Goal: Complete application form

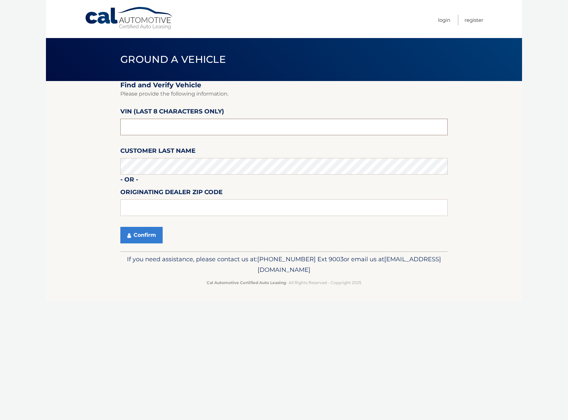
click at [219, 132] on input "text" at bounding box center [283, 127] width 327 height 17
type input "nc215842"
click at [120, 227] on button "Confirm" at bounding box center [141, 235] width 42 height 17
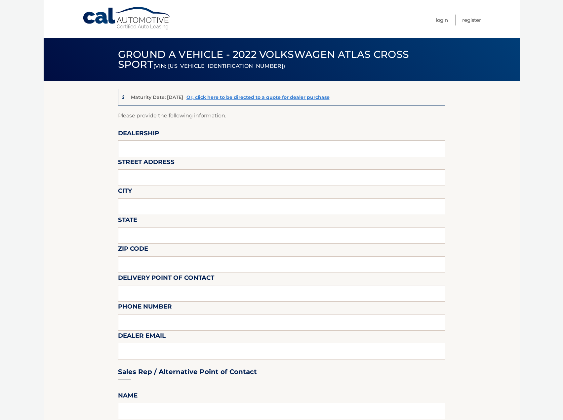
click at [163, 149] on input "text" at bounding box center [281, 149] width 327 height 17
type input "PLATINUM VOLKSWAGEN"
click at [137, 179] on input "340" at bounding box center [281, 177] width 327 height 17
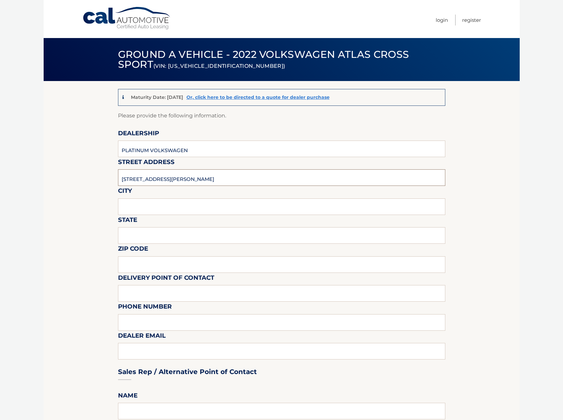
type input "[STREET_ADDRESS][PERSON_NAME]"
type input "[GEOGRAPHIC_DATA]"
type input "NY"
type input "11801"
type input "FRONT DESK"
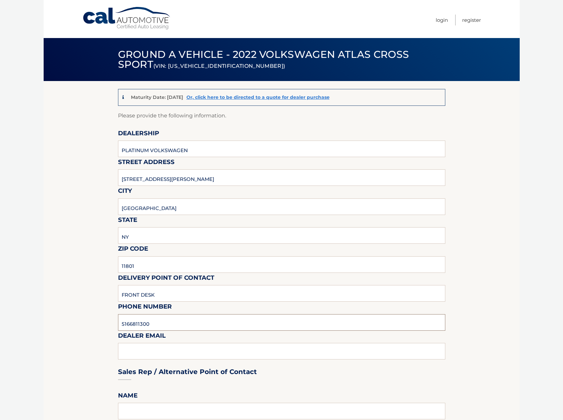
type input "5166811300"
type input "INFO@PLATINUMVW.COM"
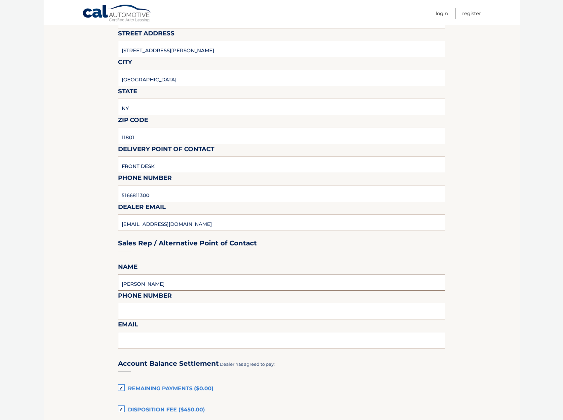
scroll to position [132, 0]
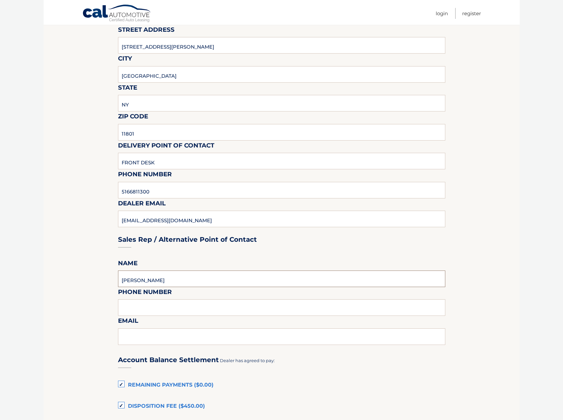
type input "MOSES QUIROZ"
type input "5162617000"
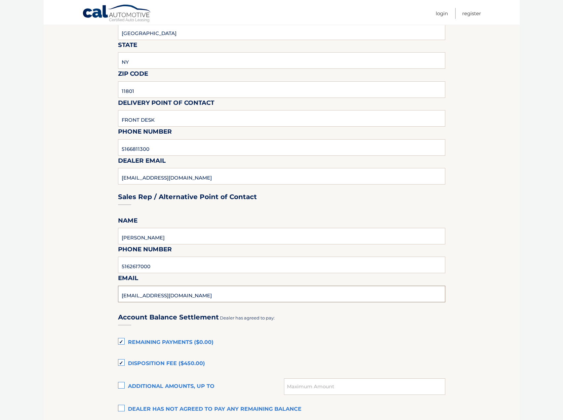
scroll to position [265, 0]
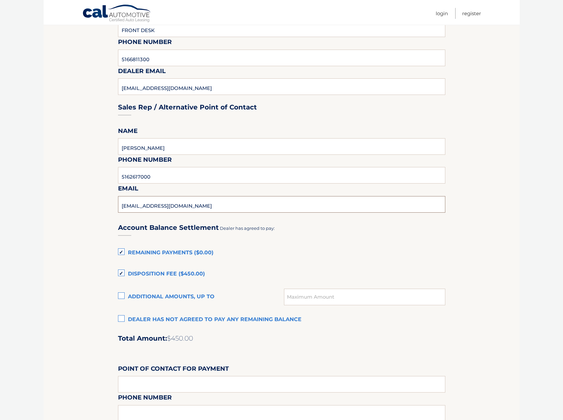
type input "MOSES@PLATINUMVW.COM"
click at [122, 319] on label "Dealer has not agreed to pay any remaining balance" at bounding box center [281, 319] width 327 height 13
click at [0, 0] on input "Dealer has not agreed to pay any remaining balance" at bounding box center [0, 0] width 0 height 0
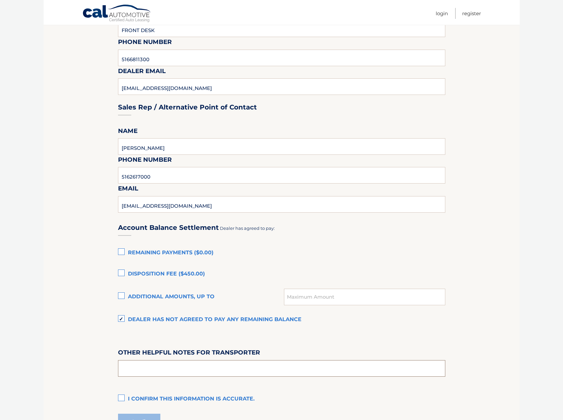
click at [150, 370] on input "text" at bounding box center [281, 368] width 327 height 17
click at [120, 398] on label "I confirm this information is accurate." at bounding box center [281, 399] width 327 height 13
click at [0, 0] on input "I confirm this information is accurate." at bounding box center [0, 0] width 0 height 0
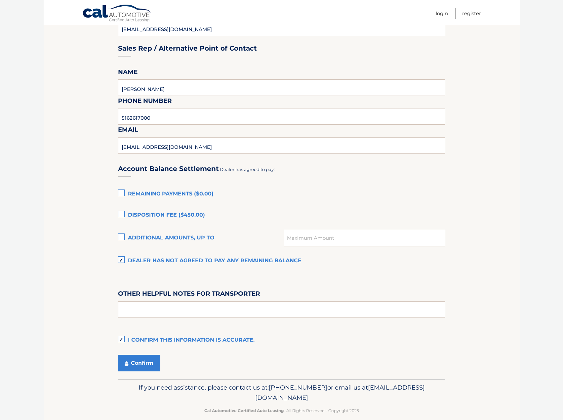
scroll to position [333, 0]
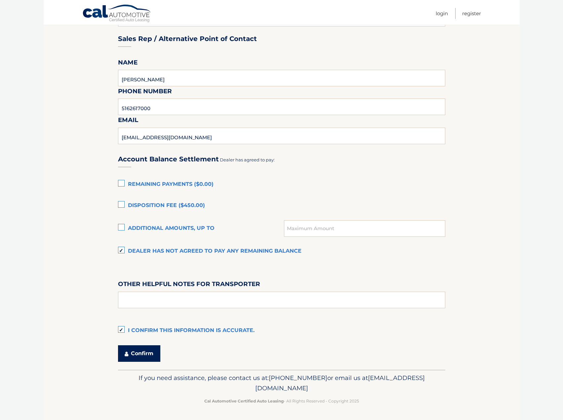
click at [144, 349] on button "Confirm" at bounding box center [139, 353] width 42 height 17
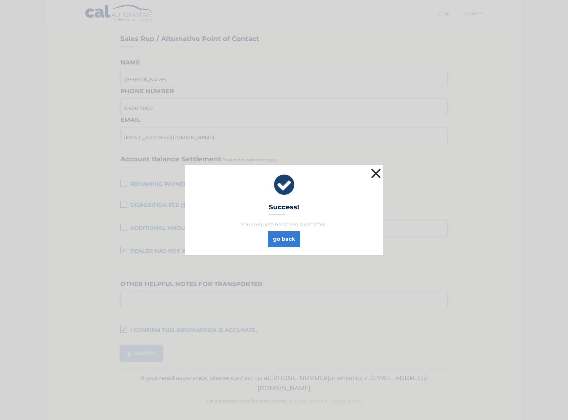
click at [375, 174] on button "×" at bounding box center [375, 173] width 13 height 13
